Goal: Transaction & Acquisition: Book appointment/travel/reservation

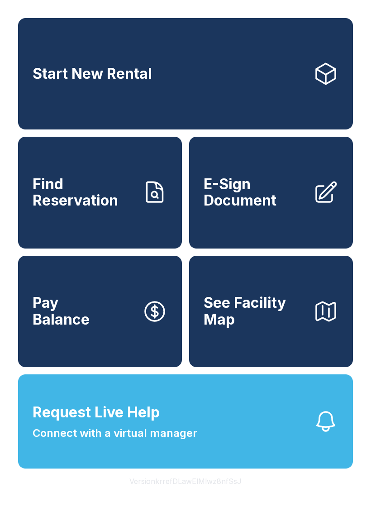
click at [208, 454] on button "Request Live Help Connect with a virtual manager" at bounding box center [185, 421] width 335 height 94
click at [174, 82] on link "Start New Rental" at bounding box center [185, 73] width 335 height 111
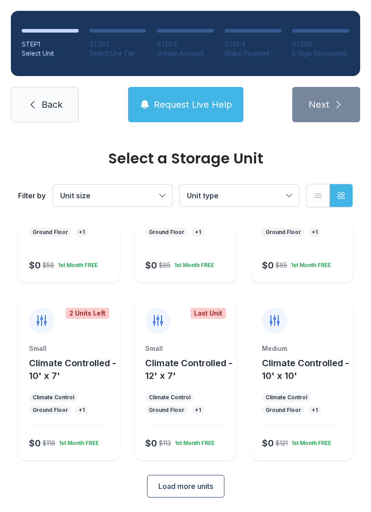
scroll to position [108, 0]
click at [313, 391] on div "Medium Climate Controlled - 10' x 10' Climate Control Ground Floor + 1 $0 $121 …" at bounding box center [302, 402] width 102 height 116
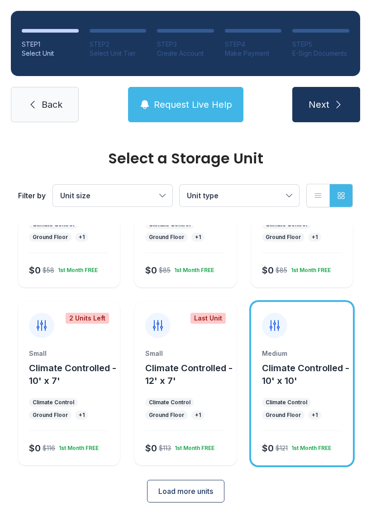
scroll to position [103, 0]
click at [307, 424] on div "Medium Climate Controlled - 10' x 10' Climate Control Ground Floor + 1 $0 $121 …" at bounding box center [302, 407] width 102 height 116
click at [321, 91] on button "Next" at bounding box center [326, 104] width 68 height 35
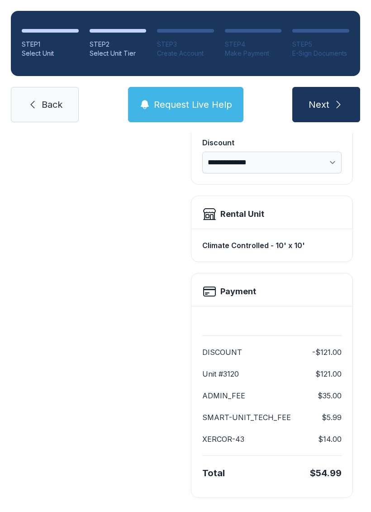
scroll to position [185, 0]
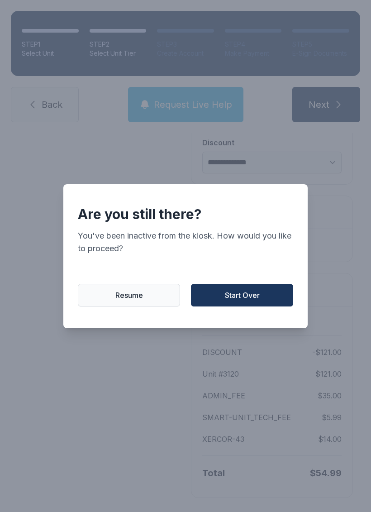
click at [119, 297] on span "Resume" at bounding box center [129, 295] width 28 height 11
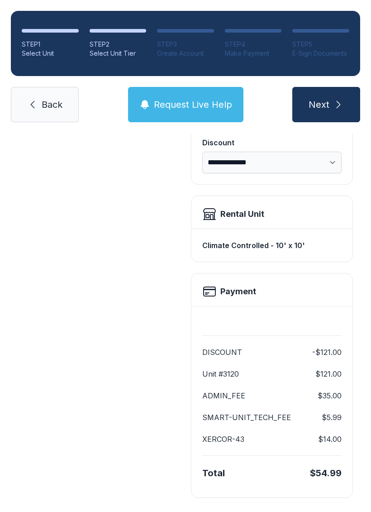
click at [44, 103] on span "Back" at bounding box center [52, 104] width 21 height 13
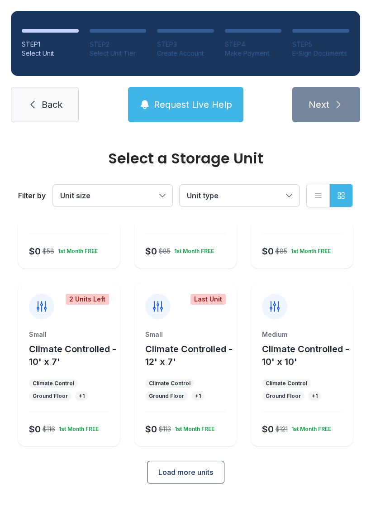
scroll to position [108, 0]
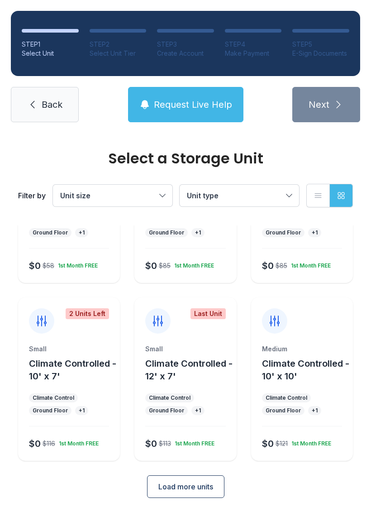
click at [67, 388] on div "Small Climate Controlled - 10' x 7' Climate Control Ground Floor + 1 $0 $116 1s…" at bounding box center [69, 402] width 102 height 116
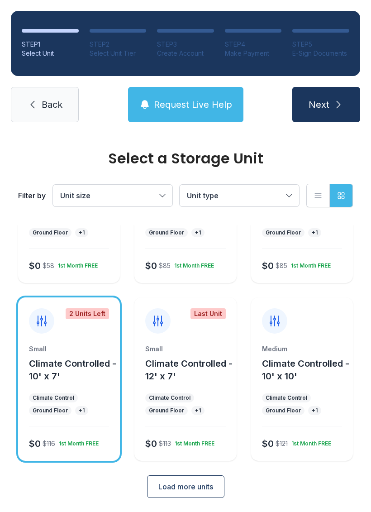
click at [331, 103] on button "Next" at bounding box center [326, 104] width 68 height 35
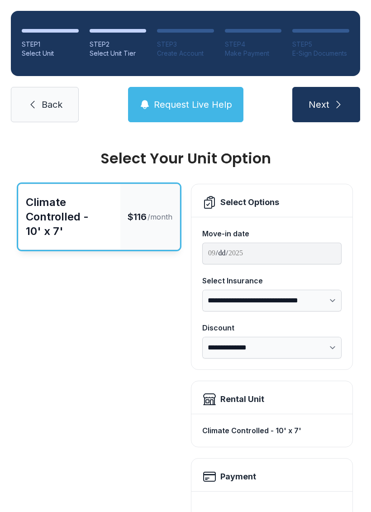
click at [46, 101] on span "Back" at bounding box center [52, 104] width 21 height 13
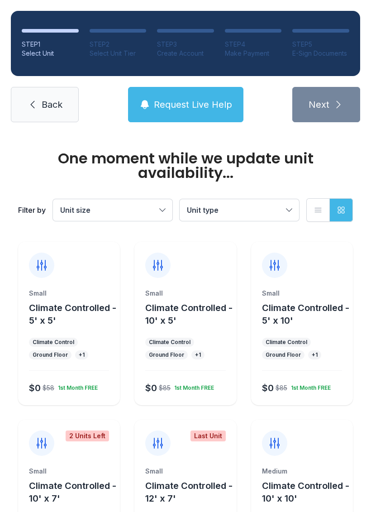
click at [54, 348] on ul "Climate Control Ground Floor + 1" at bounding box center [69, 349] width 80 height 22
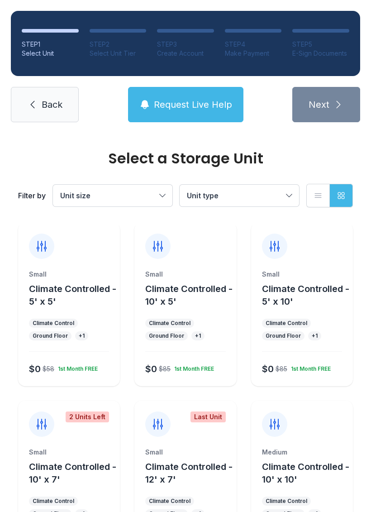
scroll to position [5, 0]
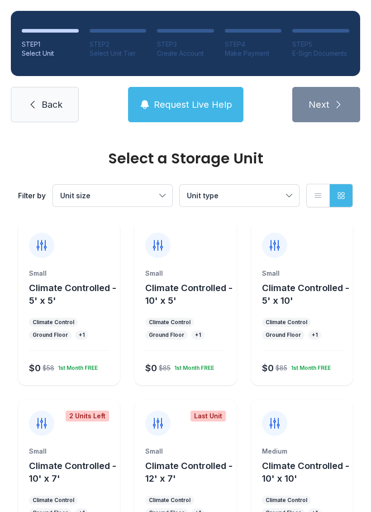
click at [195, 296] on button "Climate Controlled - 10' x 5'" at bounding box center [188, 293] width 87 height 25
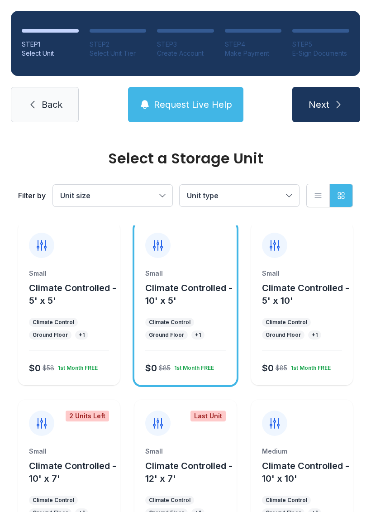
click at [332, 103] on button "Next" at bounding box center [326, 104] width 68 height 35
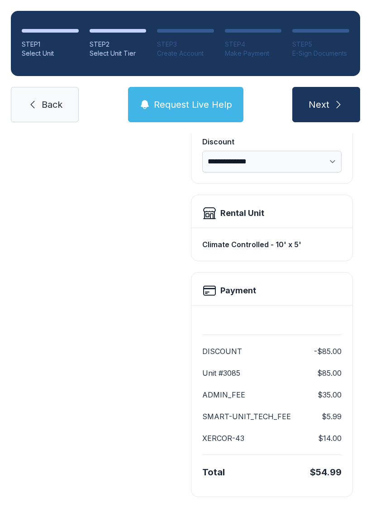
scroll to position [185, 0]
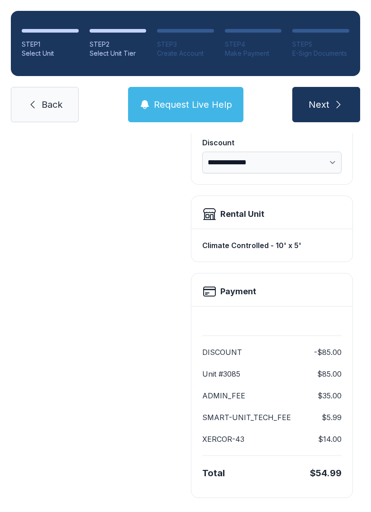
click at [332, 102] on button "Next" at bounding box center [326, 104] width 68 height 35
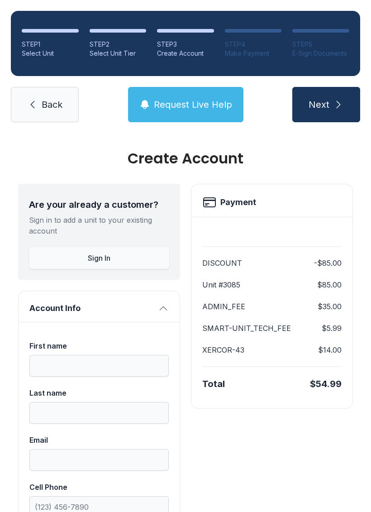
click at [36, 103] on icon at bounding box center [32, 104] width 11 height 11
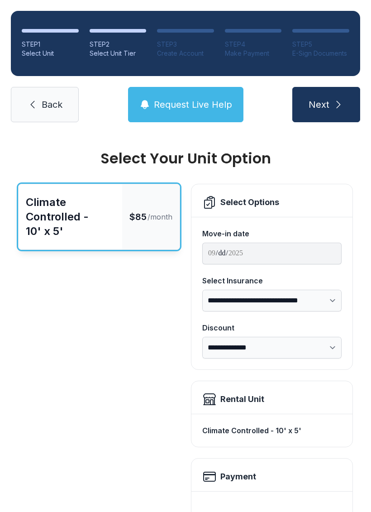
click at [47, 109] on span "Back" at bounding box center [52, 104] width 21 height 13
